Goal: Task Accomplishment & Management: Manage account settings

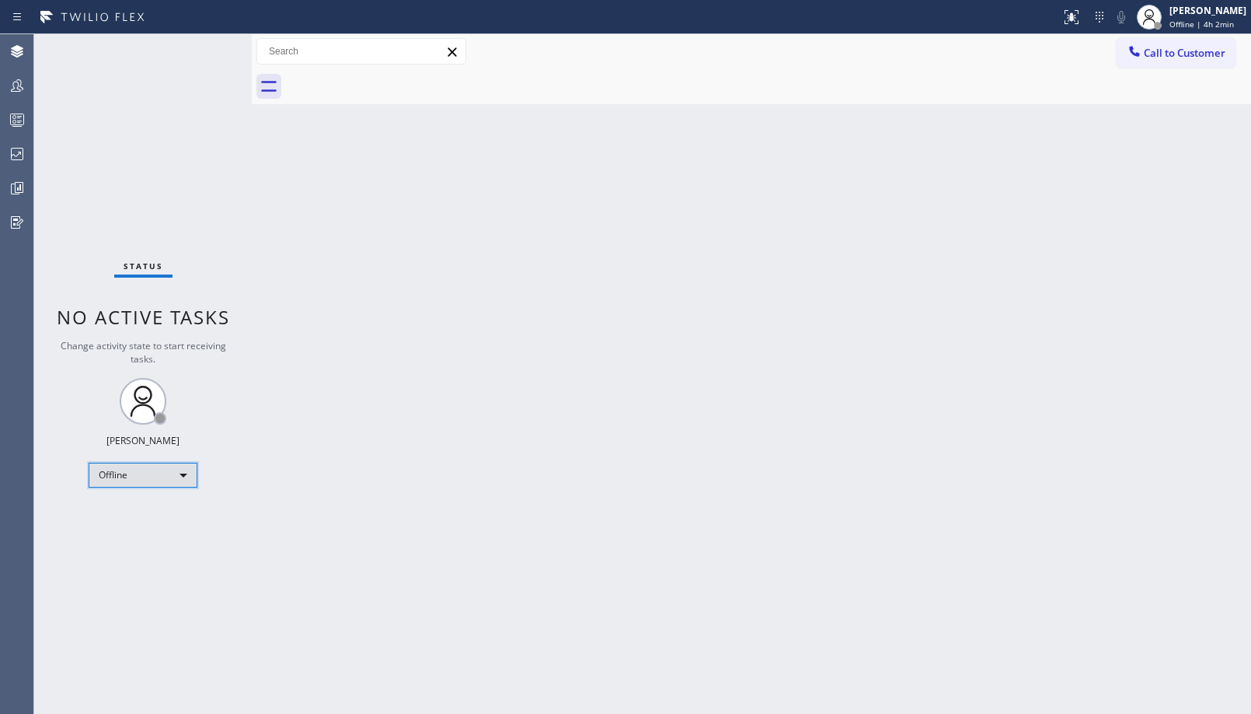
click at [159, 483] on div "Offline" at bounding box center [143, 474] width 109 height 25
click at [152, 539] on li "Unavailable" at bounding box center [142, 535] width 106 height 19
click at [31, 79] on div at bounding box center [17, 85] width 34 height 19
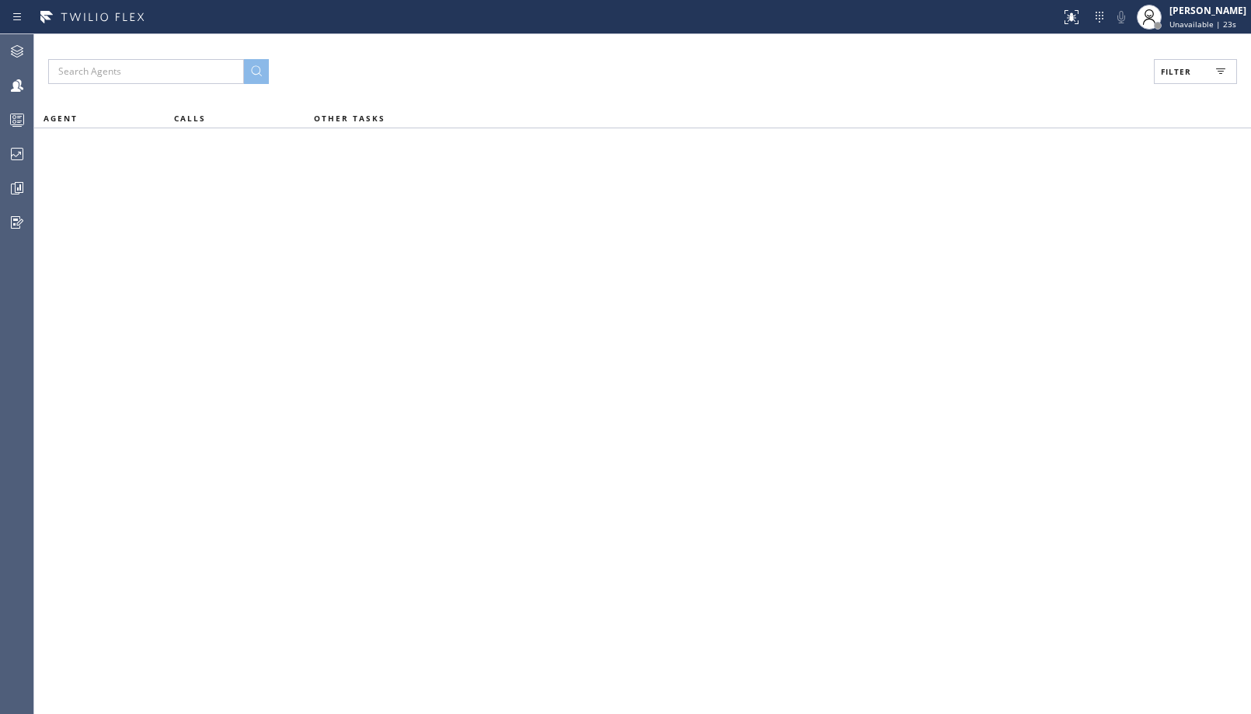
click at [1186, 74] on span "Filter" at bounding box center [1176, 71] width 30 height 11
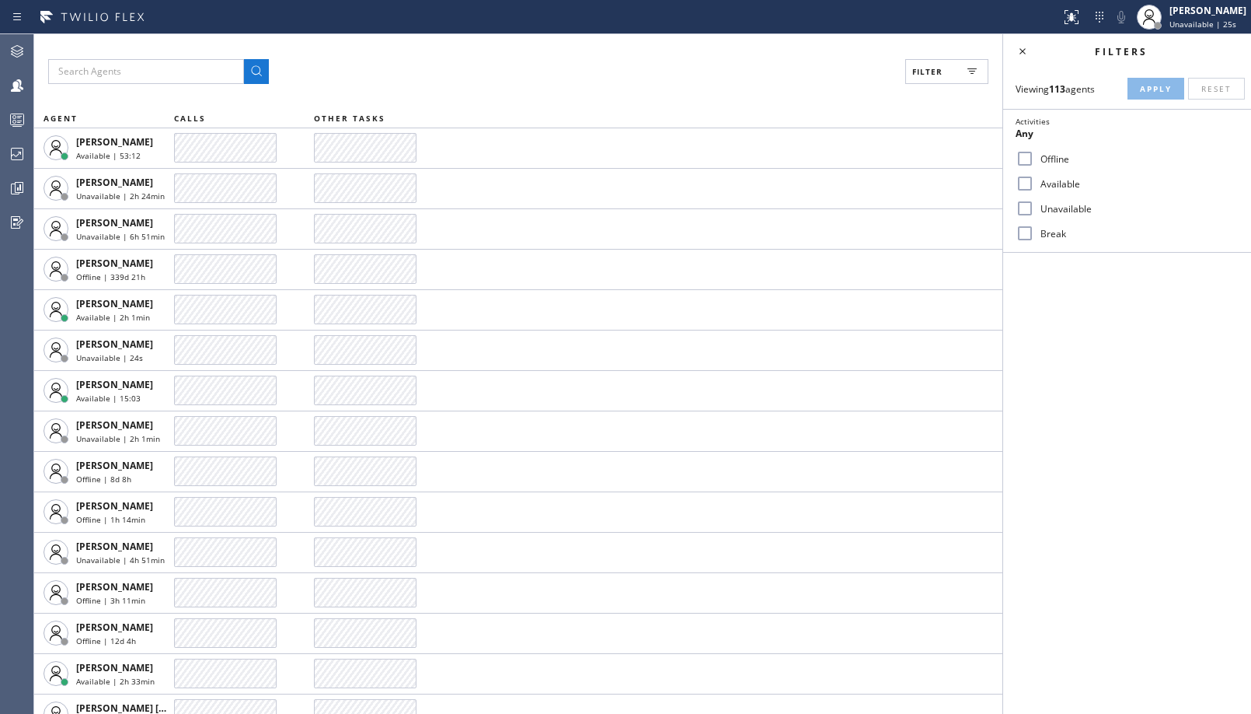
click at [1068, 214] on label "Unavailable" at bounding box center [1137, 208] width 204 height 13
click at [1035, 214] on input "Unavailable" at bounding box center [1025, 208] width 19 height 19
checkbox input "true"
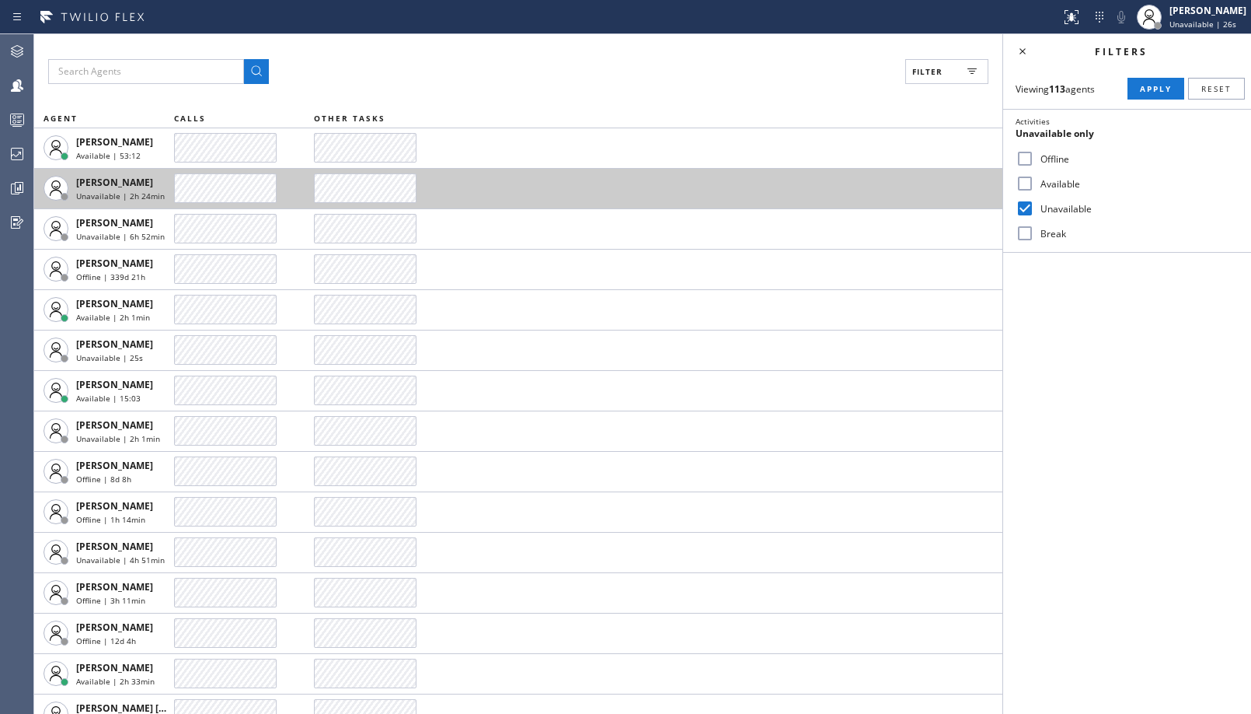
click at [1150, 99] on button "Apply" at bounding box center [1156, 89] width 57 height 22
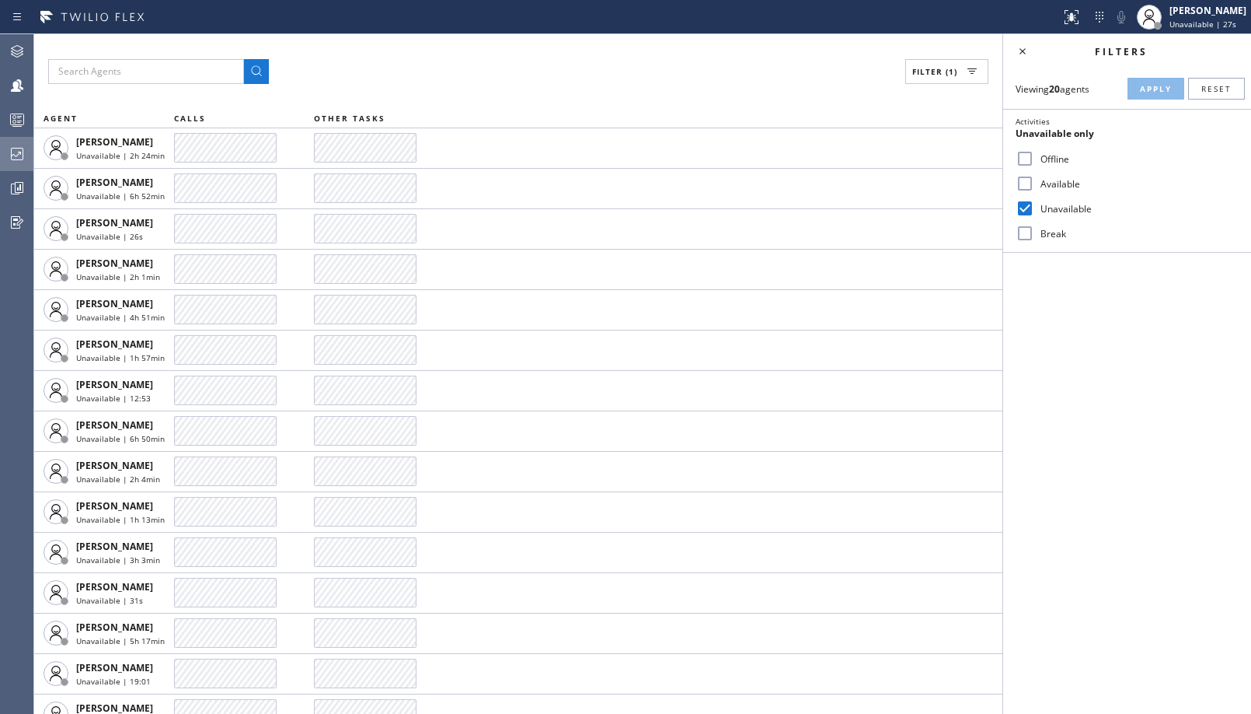
click at [12, 156] on icon at bounding box center [17, 154] width 19 height 19
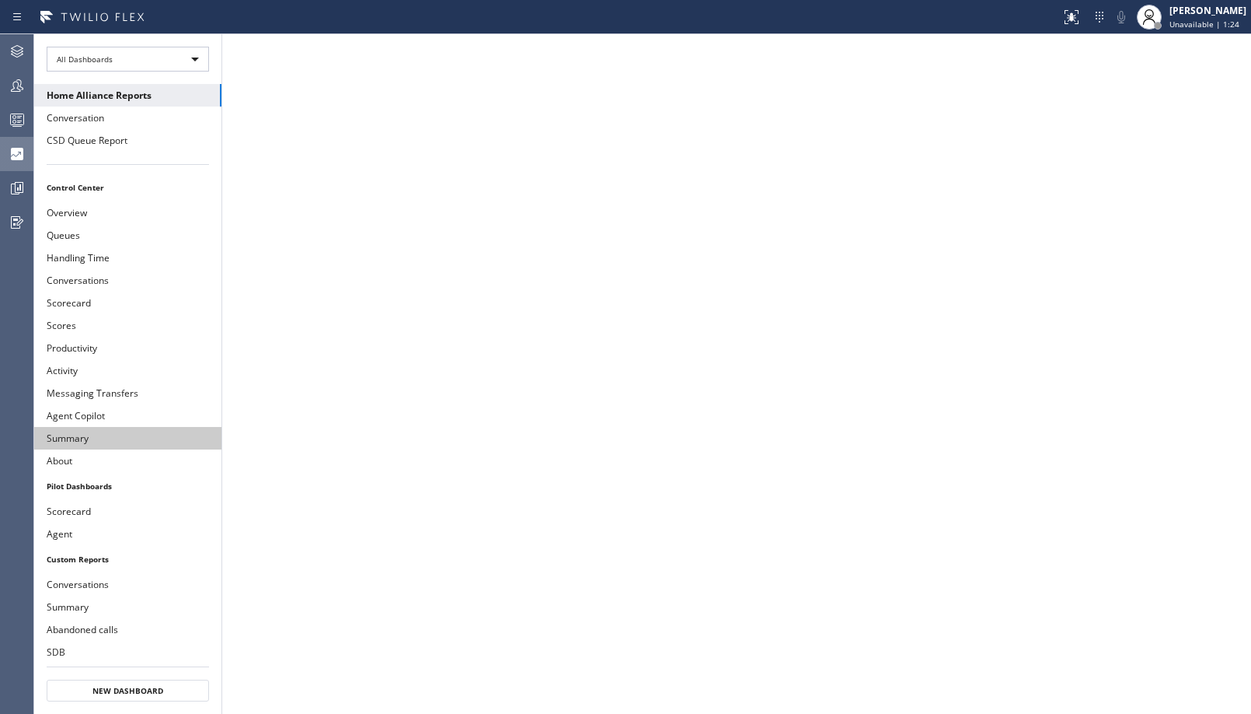
click at [121, 436] on button "Summary" at bounding box center [127, 438] width 187 height 23
